Goal: Information Seeking & Learning: Understand process/instructions

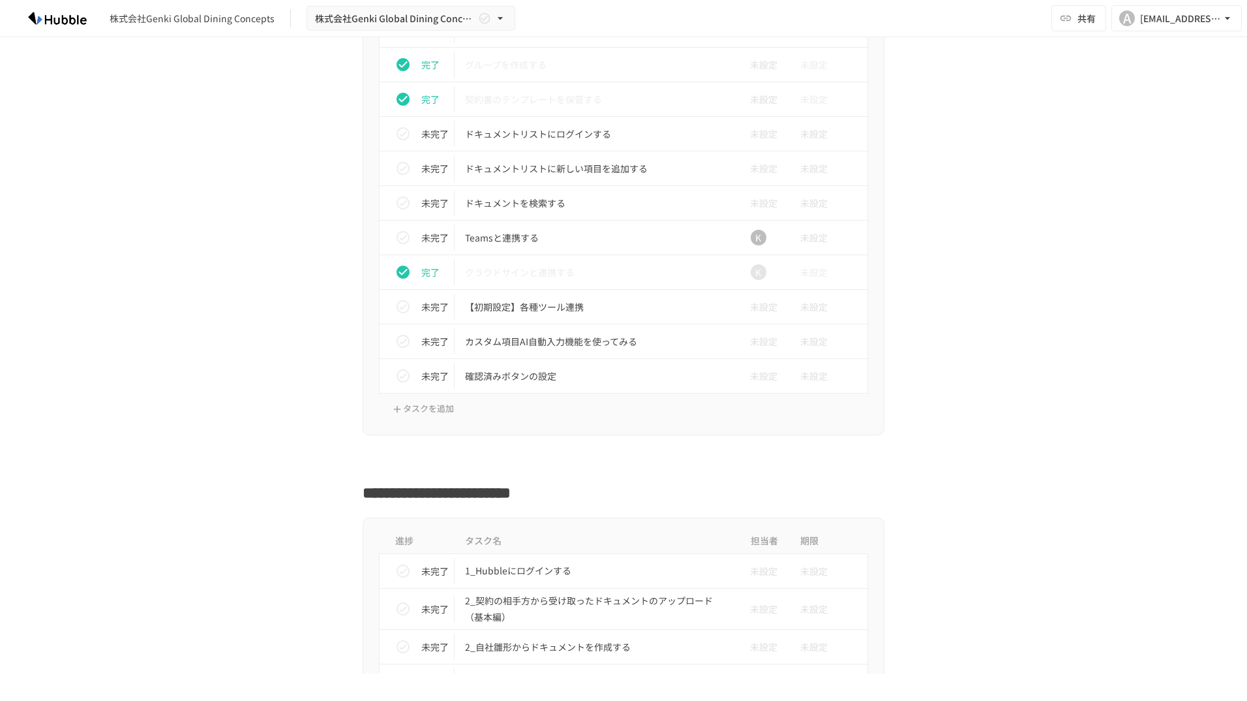
scroll to position [587, 0]
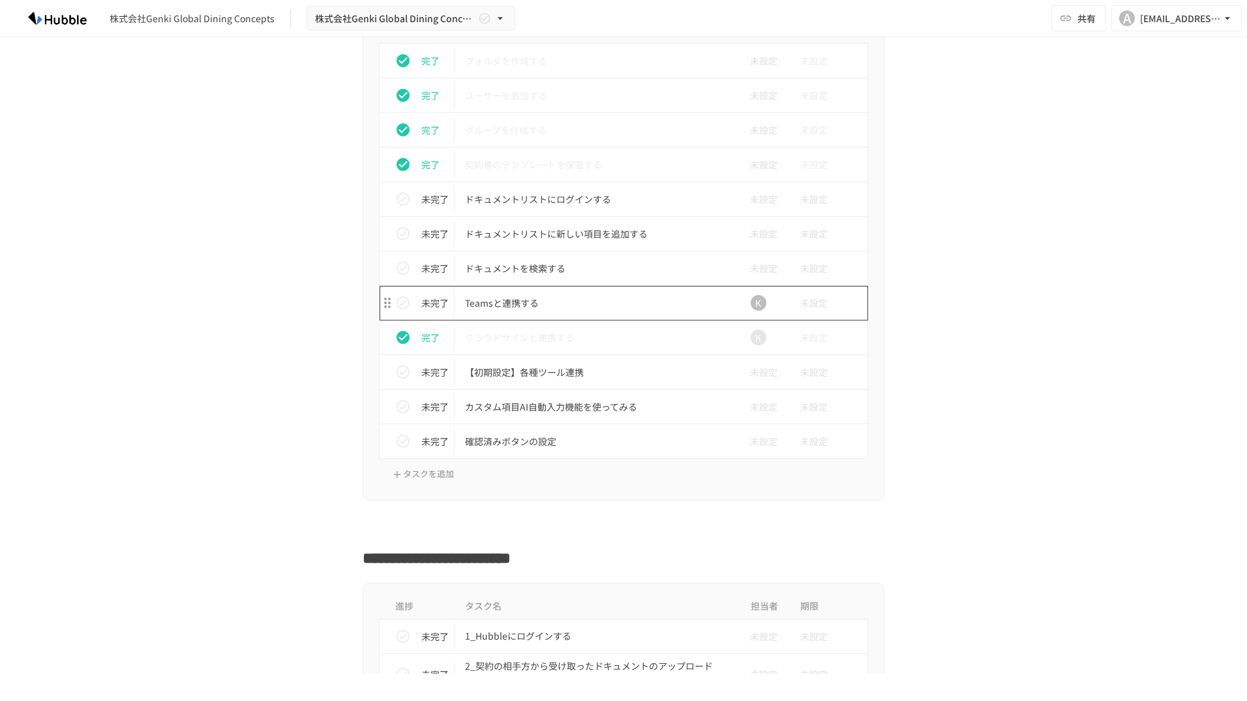
click at [566, 296] on p "Teamsと連携する" at bounding box center [596, 303] width 262 height 16
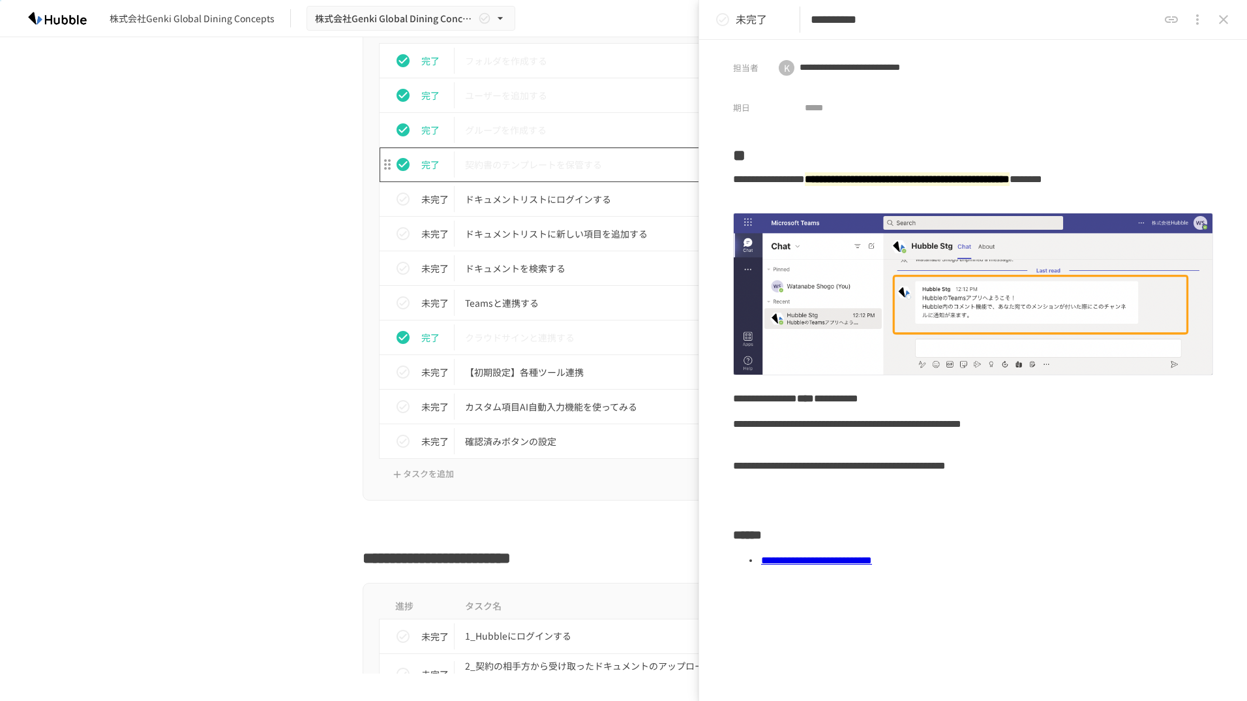
click at [620, 162] on p "契約書のテンプレートを保管する" at bounding box center [596, 165] width 262 height 16
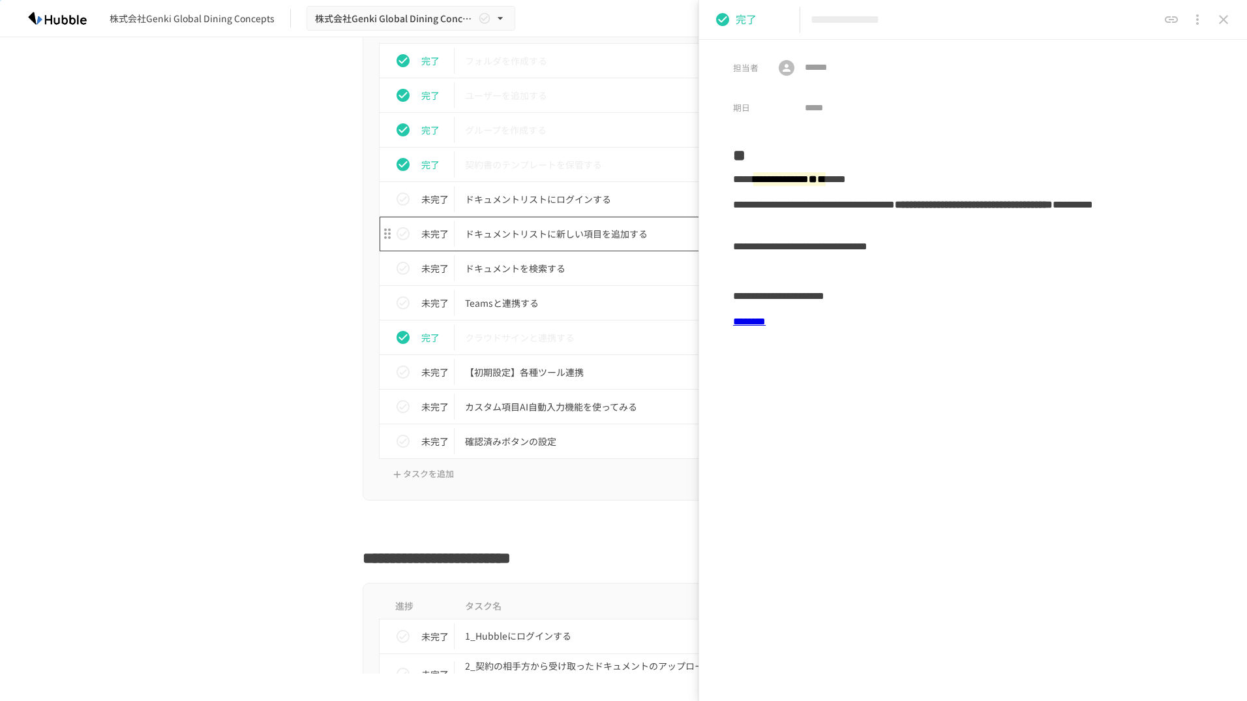
click at [597, 249] on td "ドキュメントリストに新しい項目を追加する" at bounding box center [596, 234] width 283 height 35
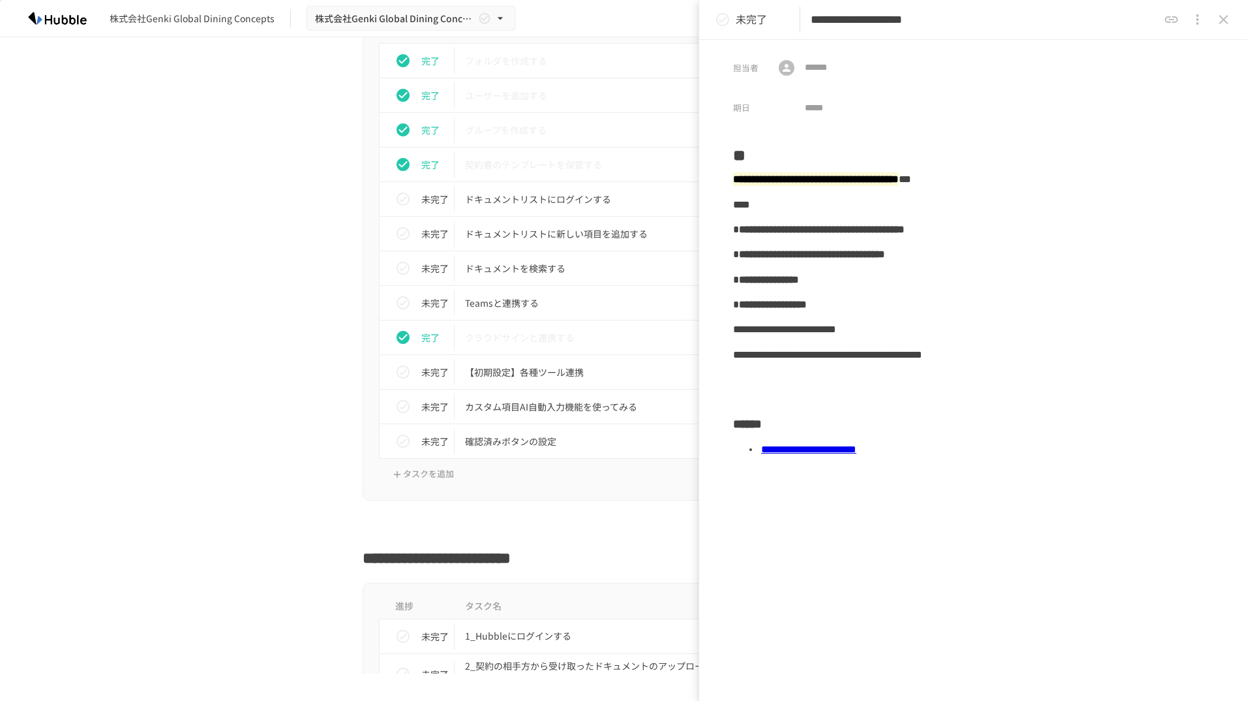
click at [283, 167] on div "進捗 タスク名 担当者 期限 完了 フォルダを作成する 未設定 未設定 完了 ユーザーを追加する 未設定 未設定 完了 グループを作成する 未設定 未設定 完…" at bounding box center [624, 253] width 796 height 493
click at [1223, 16] on icon "close drawer" at bounding box center [1224, 20] width 16 height 16
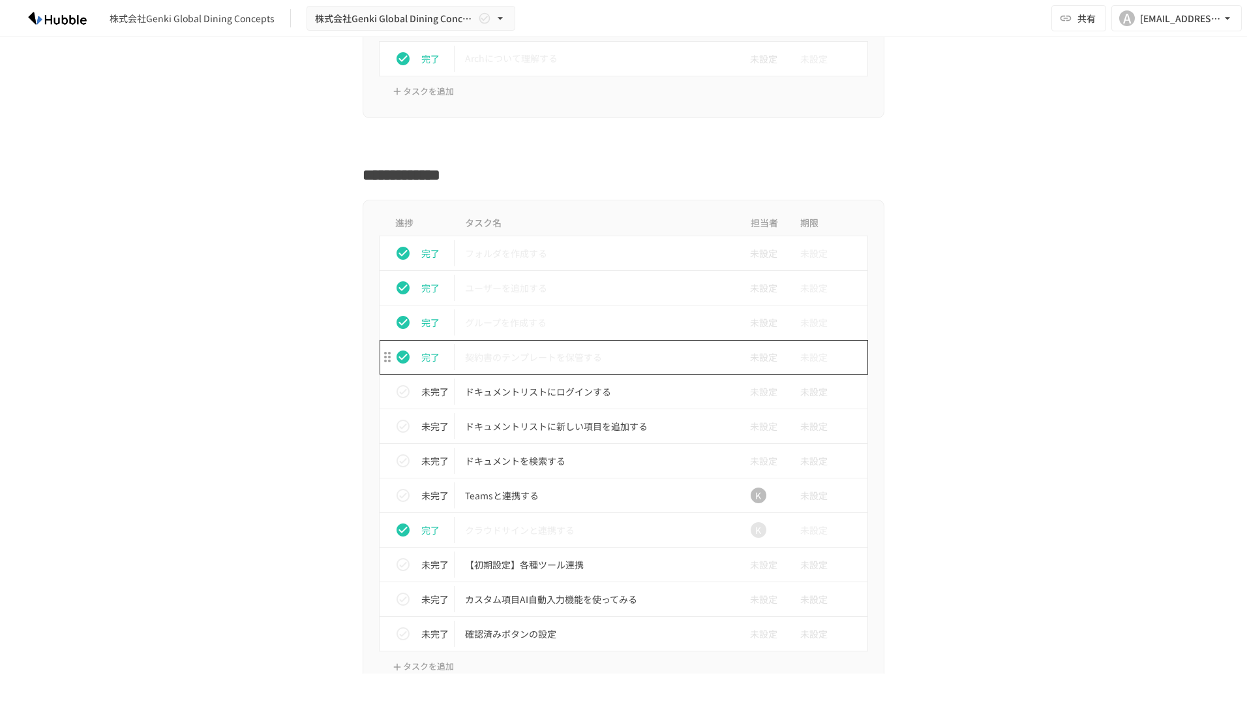
scroll to position [395, 0]
click at [608, 383] on p "ドキュメントリストにログインする" at bounding box center [596, 391] width 262 height 16
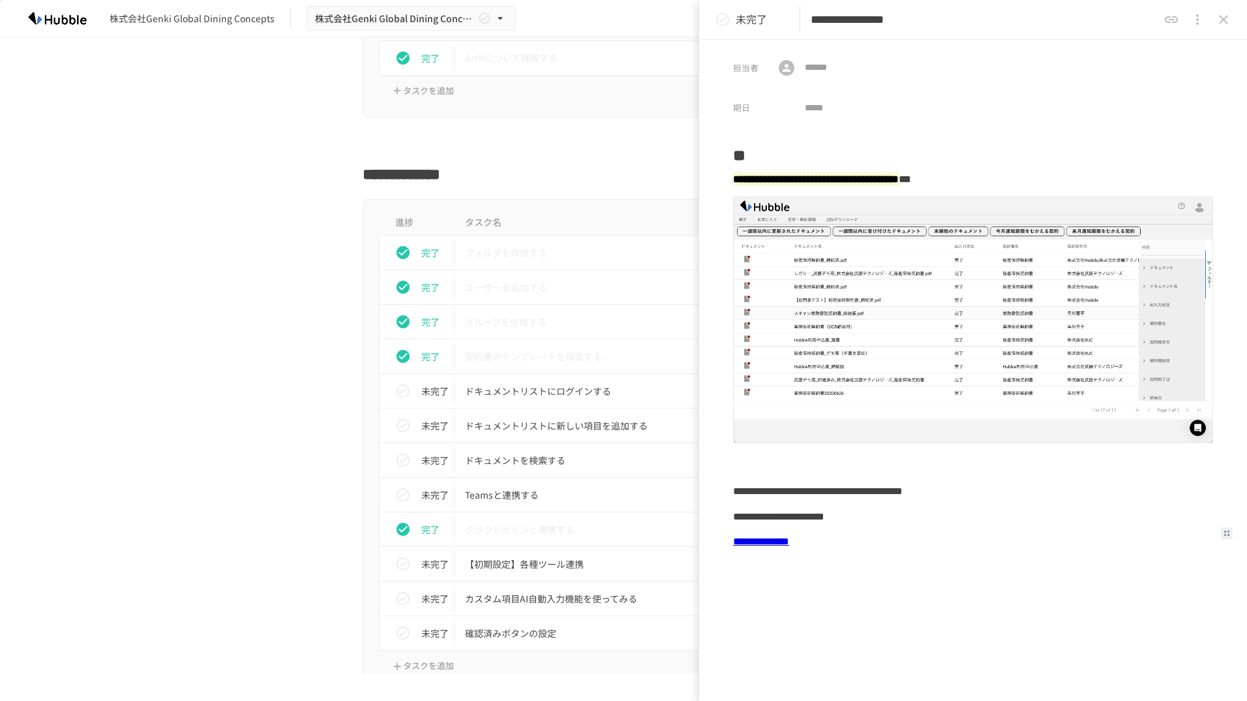
click at [789, 536] on link "**********" at bounding box center [761, 541] width 56 height 10
